Goal: Transaction & Acquisition: Download file/media

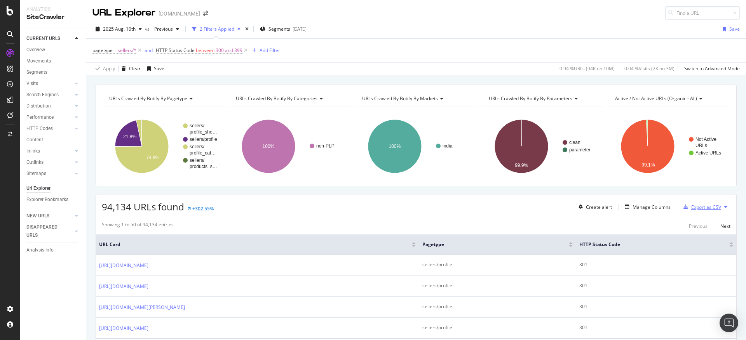
click at [700, 207] on div "Export as CSV" at bounding box center [706, 207] width 30 height 7
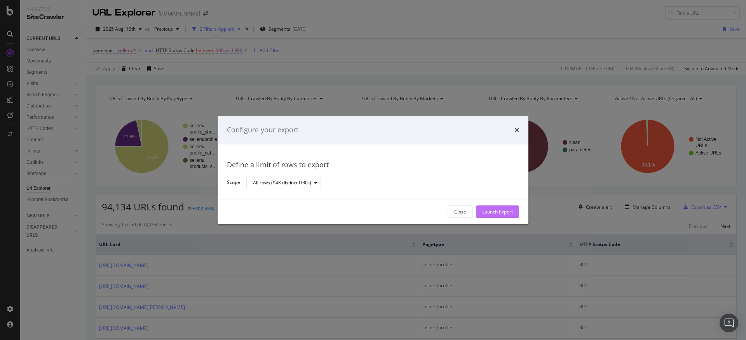
click at [497, 214] on div "Launch Export" at bounding box center [497, 212] width 31 height 7
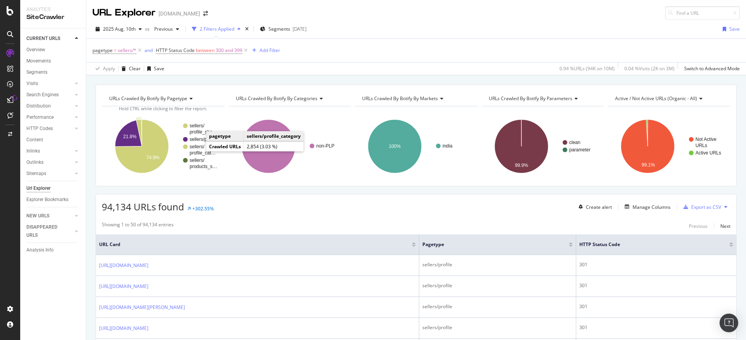
click at [198, 154] on rect "A chart." at bounding box center [203, 149] width 28 height 11
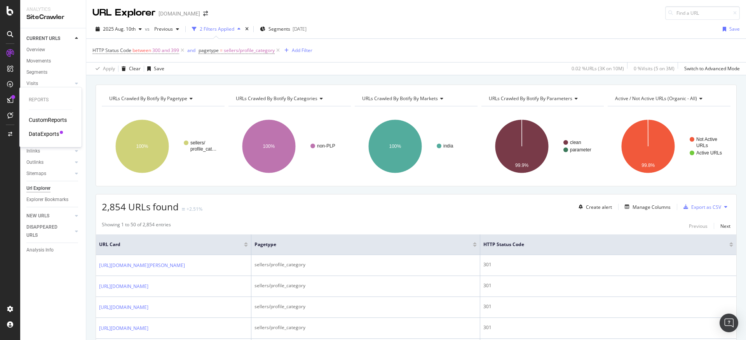
click at [42, 132] on div "DataExports" at bounding box center [44, 134] width 30 height 8
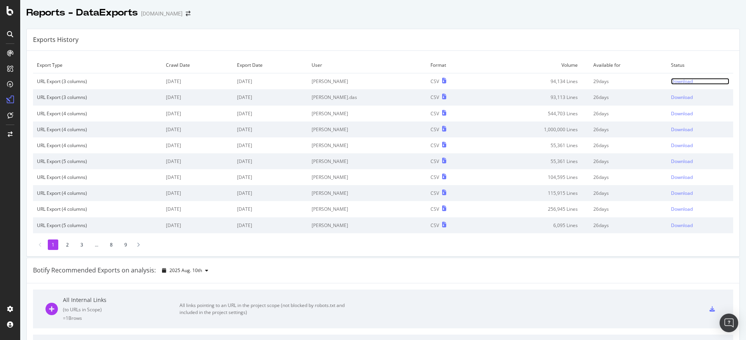
click at [671, 82] on div "Download" at bounding box center [682, 81] width 22 height 7
